Goal: Check status: Check status

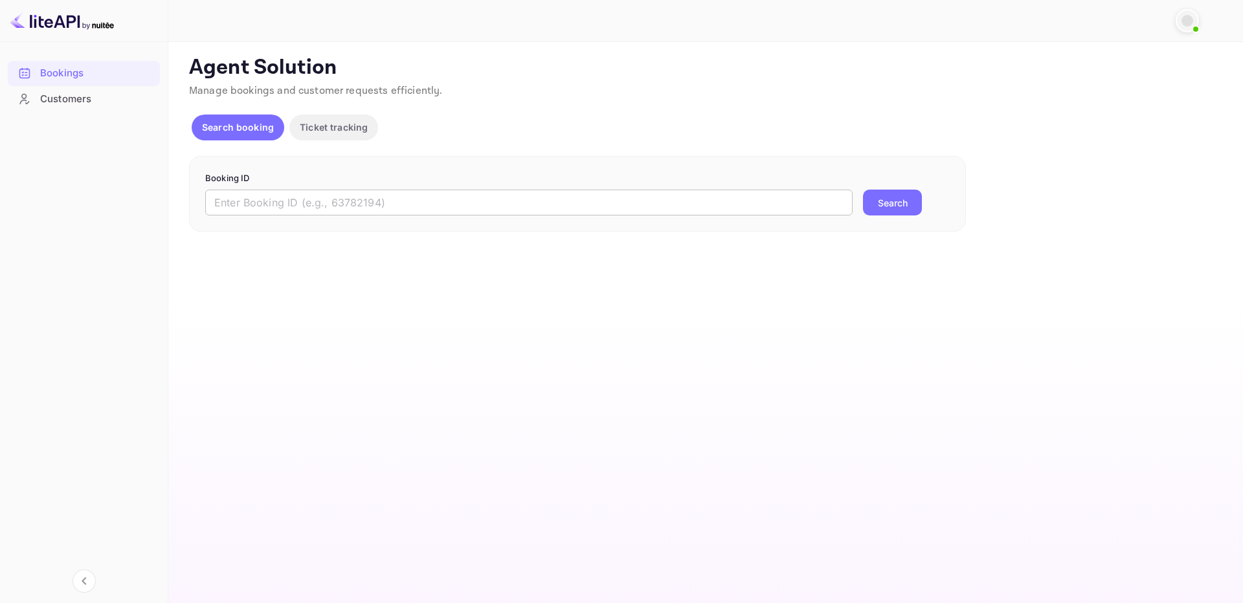
click at [506, 212] on input "text" at bounding box center [528, 203] width 647 height 26
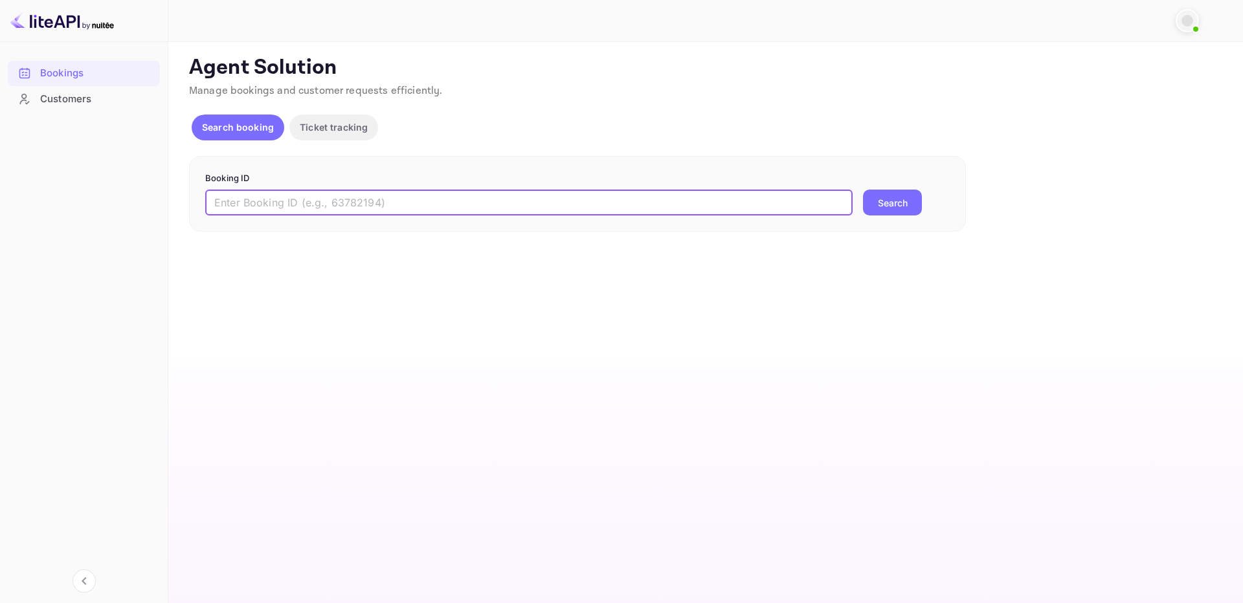
paste input "9506712"
type input "9506712"
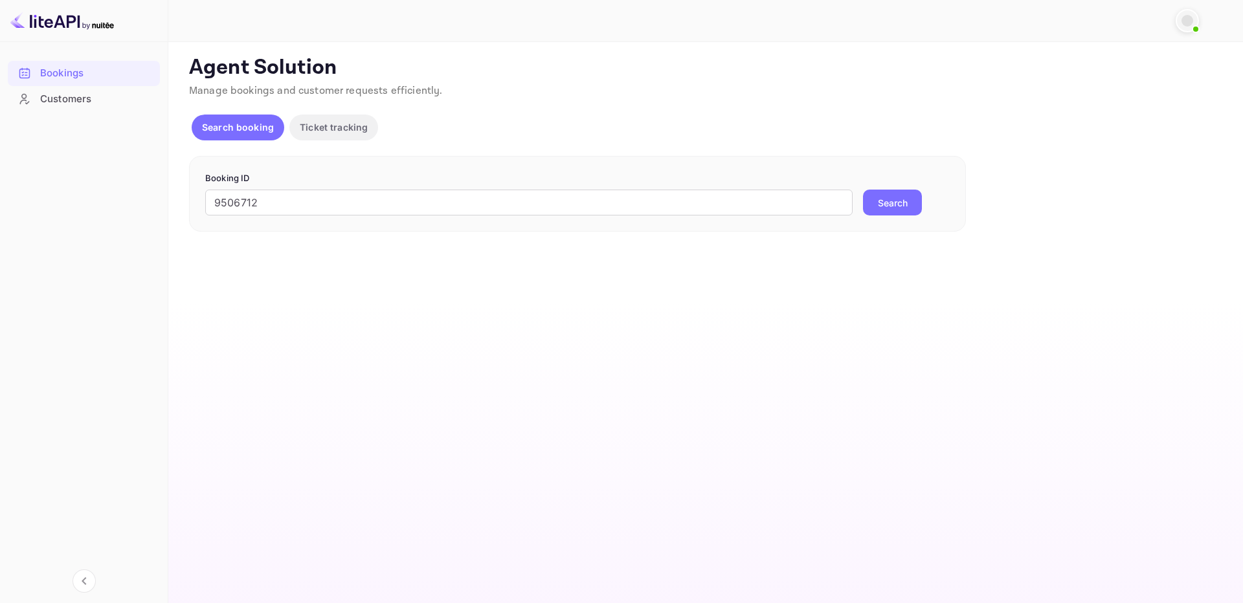
click at [899, 208] on button "Search" at bounding box center [892, 203] width 59 height 26
click at [867, 206] on button "Search" at bounding box center [892, 203] width 59 height 26
click at [258, 130] on p "Search booking" at bounding box center [238, 127] width 72 height 14
click at [910, 219] on div "Booking ID 9506712 ​ Searching..." at bounding box center [577, 194] width 777 height 76
click at [910, 216] on div "Booking ID 9506712 ​ Searching..." at bounding box center [577, 194] width 777 height 76
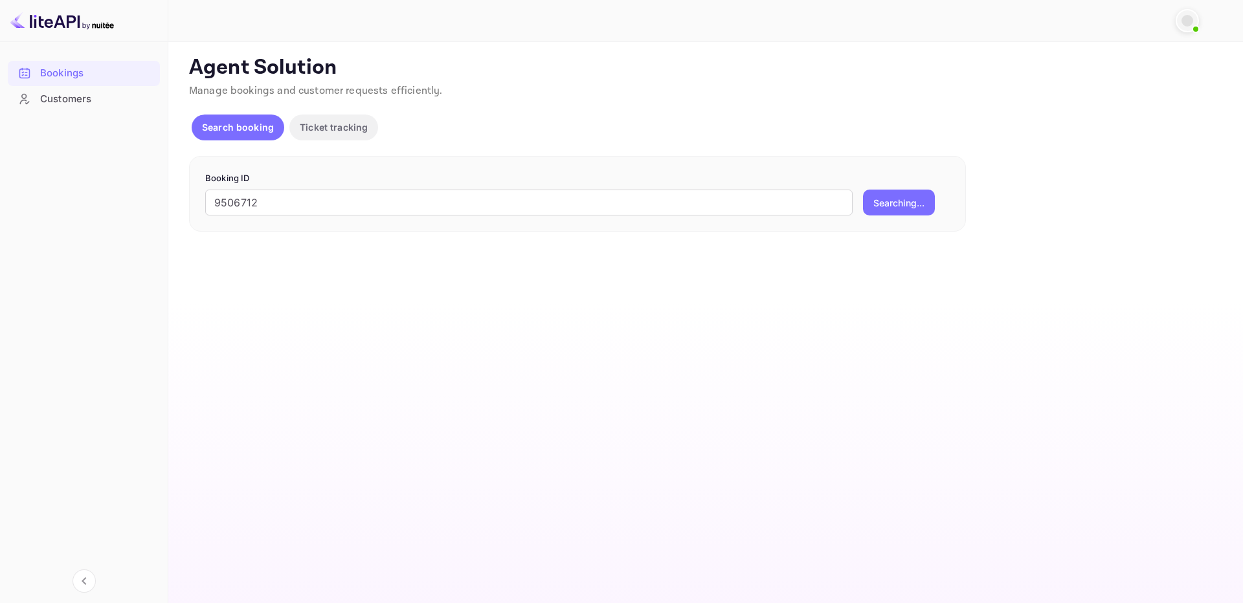
click at [697, 297] on main "Unsaved Changes Ticket Affiliate URL [URL][DOMAIN_NAME] Business partner name N…" at bounding box center [705, 322] width 1075 height 561
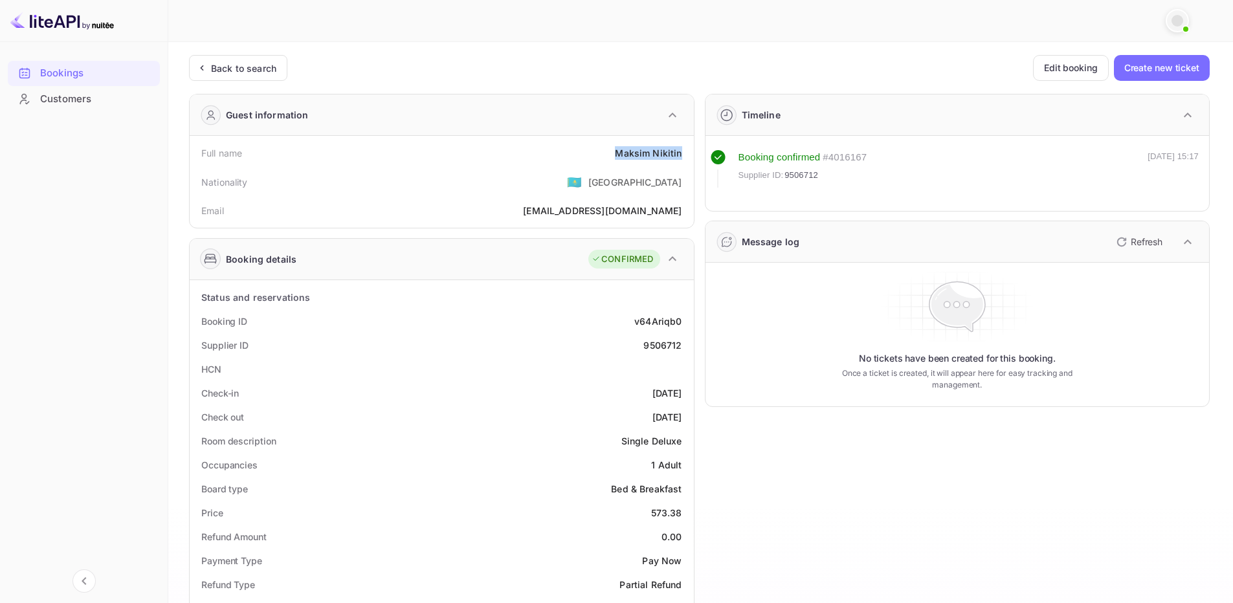
drag, startPoint x: 618, startPoint y: 155, endPoint x: 686, endPoint y: 151, distance: 68.1
click at [686, 151] on div "Full name [PERSON_NAME]" at bounding box center [442, 153] width 494 height 24
copy div "[PERSON_NAME]"
drag, startPoint x: 652, startPoint y: 513, endPoint x: 687, endPoint y: 515, distance: 35.1
click at [687, 515] on div "Price 573.38" at bounding box center [442, 513] width 494 height 24
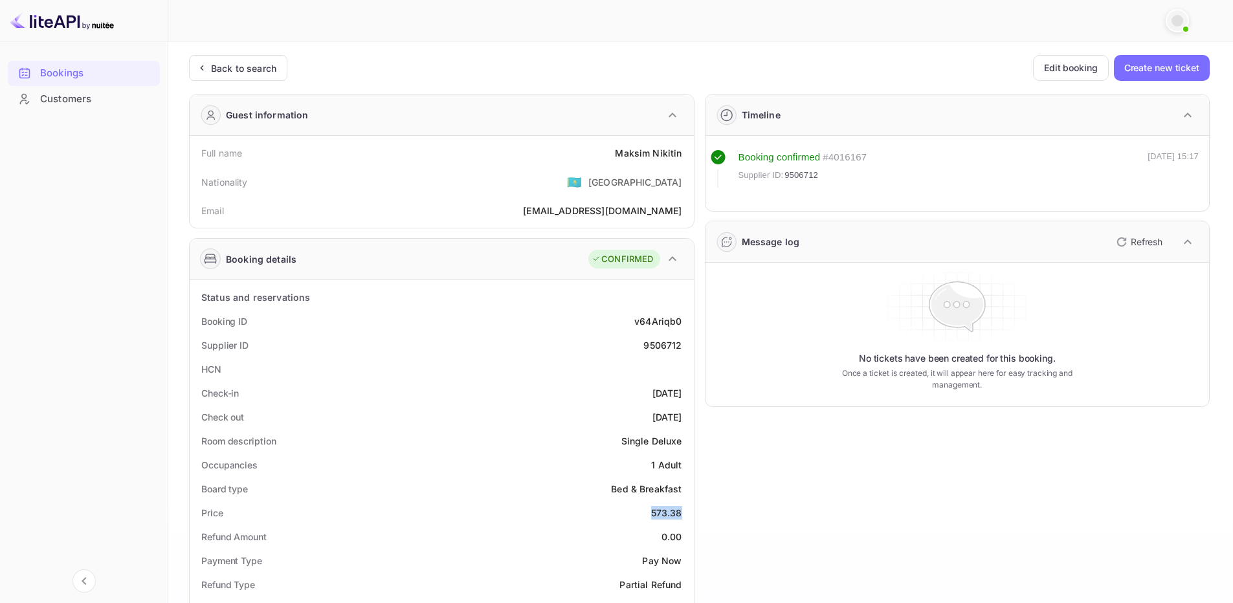
copy div "573.38"
